Goal: Information Seeking & Learning: Learn about a topic

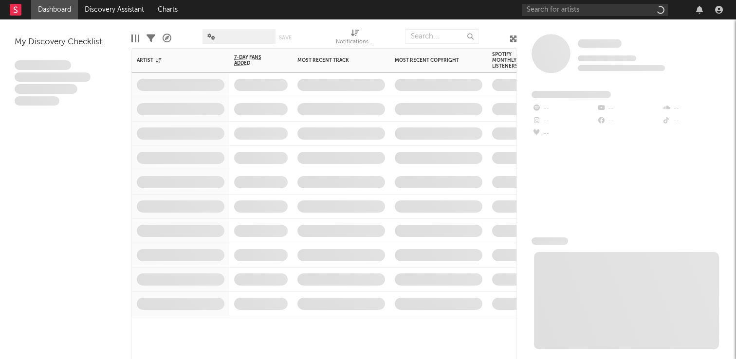
click at [383, 141] on span at bounding box center [340, 134] width 97 height 24
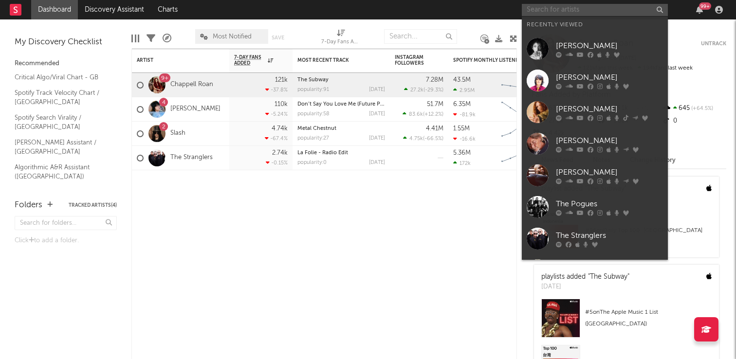
click at [557, 8] on input "text" at bounding box center [595, 10] width 146 height 12
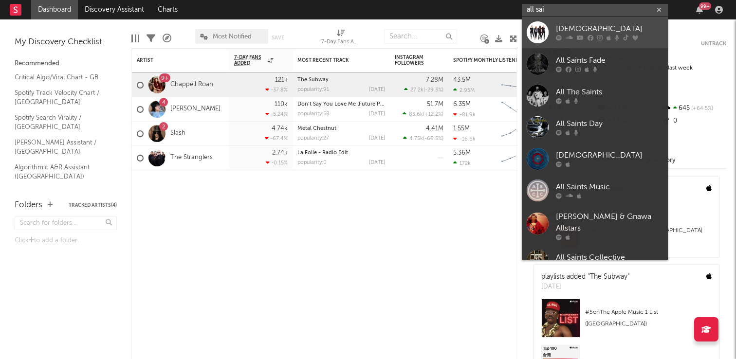
type input "all sai"
click at [593, 32] on div "All Saints" at bounding box center [609, 29] width 107 height 12
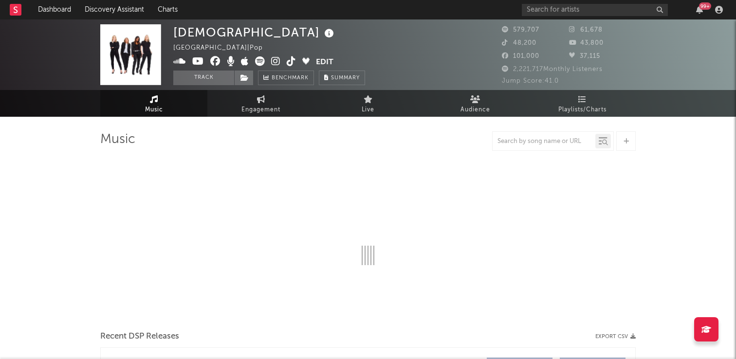
select select "6m"
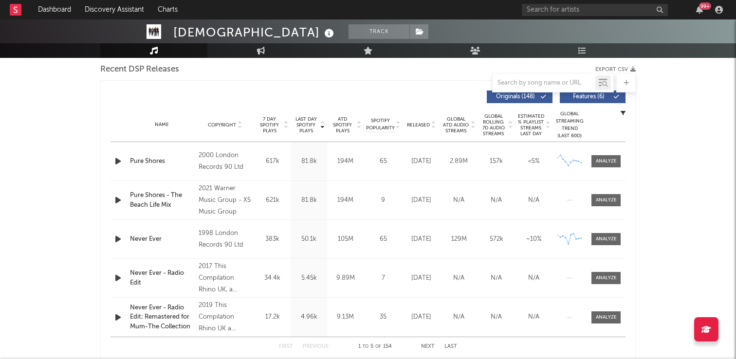
scroll to position [344, 0]
click at [118, 201] on icon "button" at bounding box center [118, 201] width 10 height 12
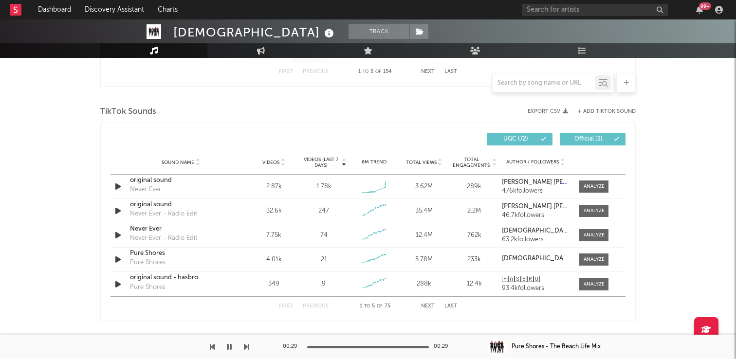
scroll to position [635, 0]
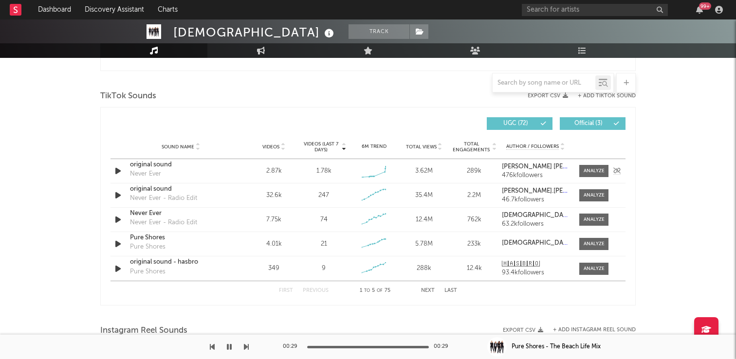
click at [116, 167] on icon "button" at bounding box center [118, 171] width 10 height 12
click at [116, 167] on icon "button" at bounding box center [117, 171] width 9 height 12
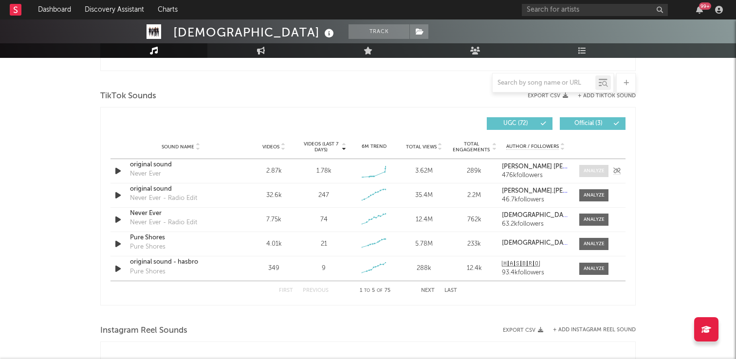
click at [580, 169] on span at bounding box center [593, 171] width 29 height 12
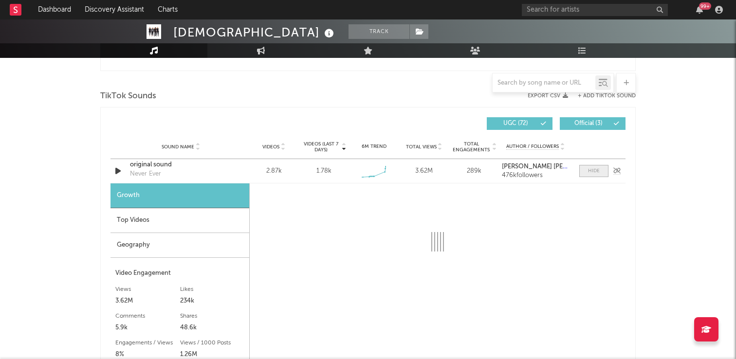
select select "1w"
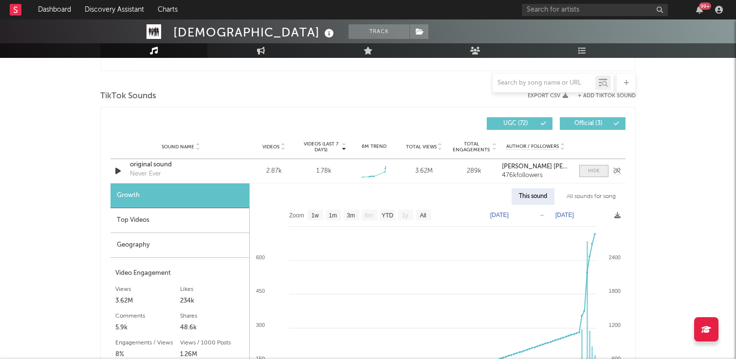
click at [580, 169] on span at bounding box center [593, 171] width 29 height 12
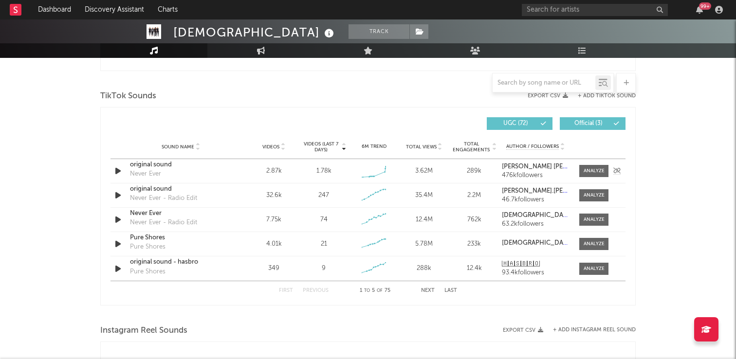
click at [543, 163] on div "Sound Name original sound Never Ever Videos 2.87k Videos (last 7 days) 1.78k We…" at bounding box center [367, 171] width 515 height 24
click at [542, 166] on strong "Chelsey Nardi Firth" at bounding box center [553, 167] width 102 height 6
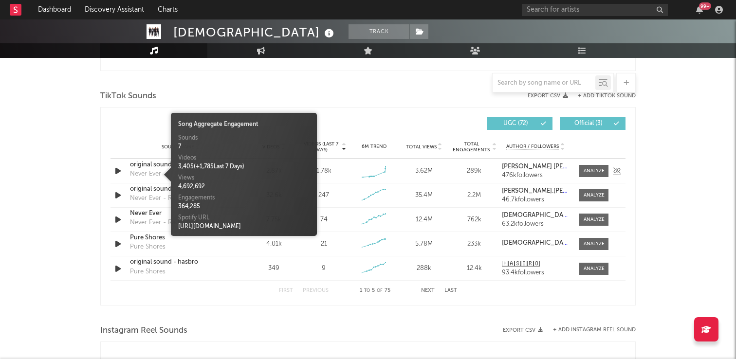
click at [156, 174] on div "Never Ever" at bounding box center [145, 174] width 31 height 10
click at [159, 166] on div "original sound" at bounding box center [181, 165] width 102 height 10
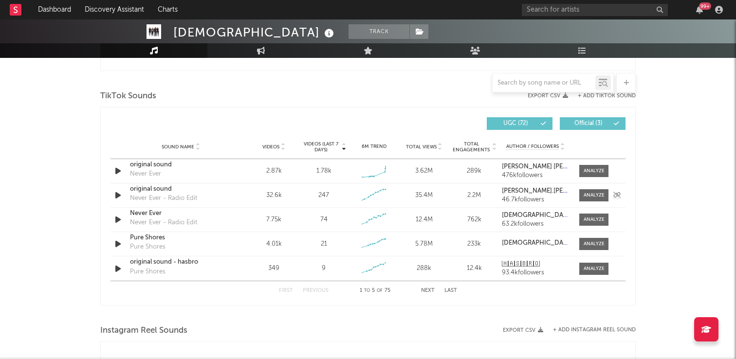
click at [201, 189] on div "original sound" at bounding box center [181, 189] width 102 height 10
